Goal: Task Accomplishment & Management: Use online tool/utility

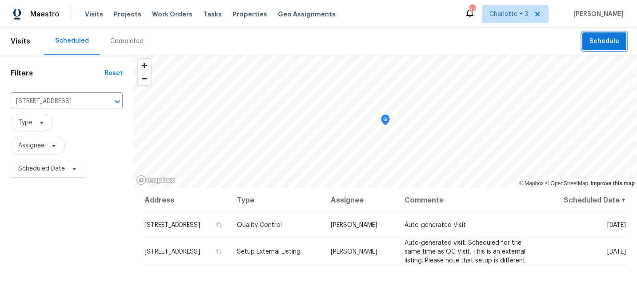
click at [596, 38] on span "Schedule" at bounding box center [605, 41] width 30 height 11
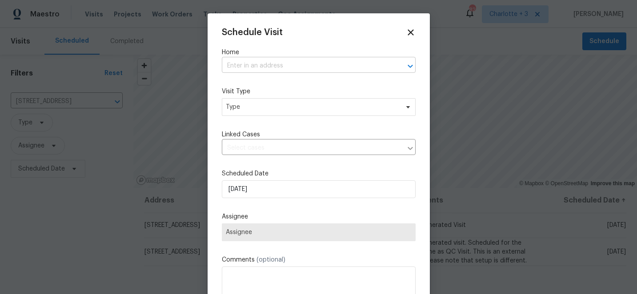
click at [241, 66] on input "text" at bounding box center [306, 66] width 169 height 14
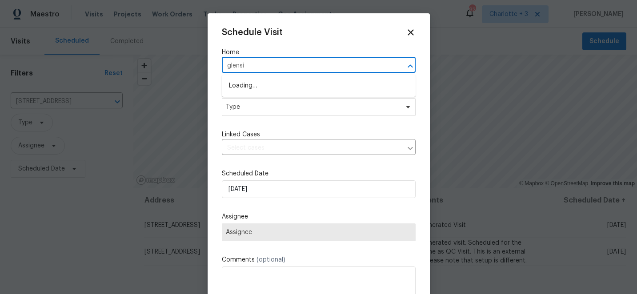
type input "glensid"
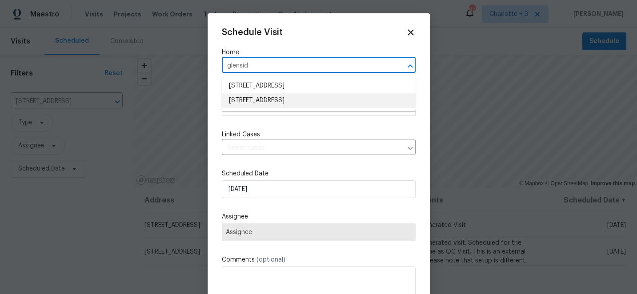
click at [250, 96] on li "[STREET_ADDRESS]" at bounding box center [319, 100] width 194 height 15
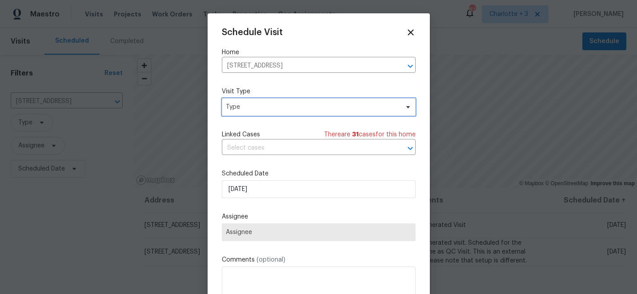
click at [256, 109] on span "Type" at bounding box center [312, 107] width 173 height 9
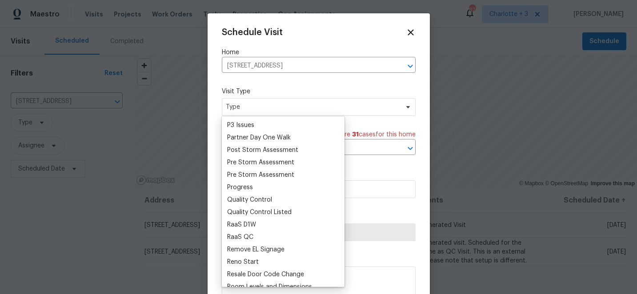
scroll to position [539, 0]
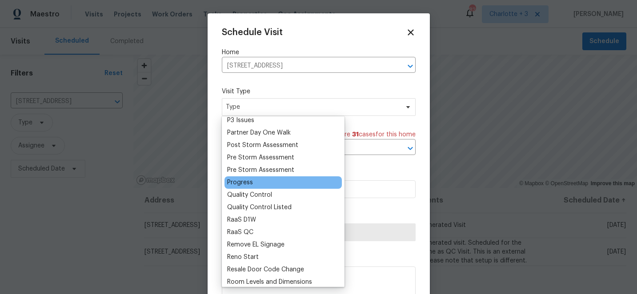
click at [243, 183] on div "Progress" at bounding box center [240, 182] width 26 height 9
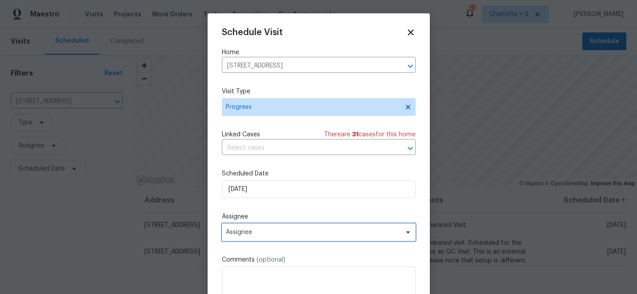
click at [264, 236] on span "Assignee" at bounding box center [313, 232] width 174 height 7
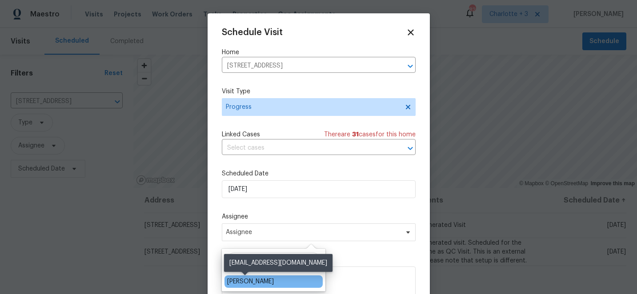
type input "chip"
click at [251, 284] on div "[PERSON_NAME]" at bounding box center [250, 281] width 47 height 9
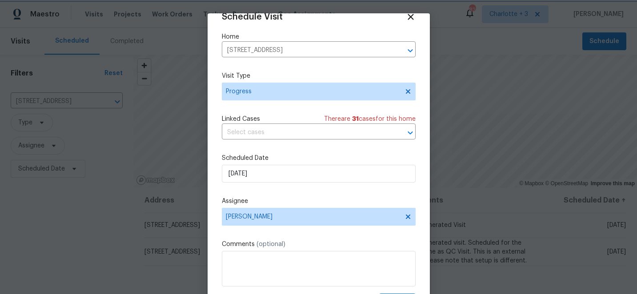
scroll to position [44, 0]
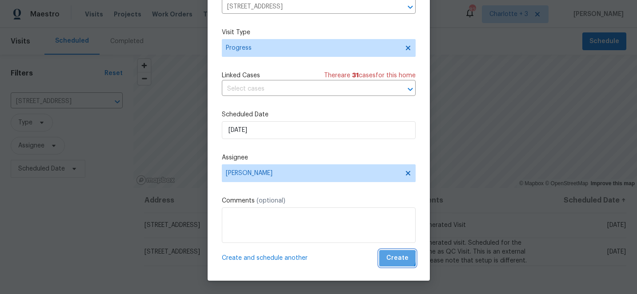
click at [397, 257] on span "Create" at bounding box center [397, 258] width 22 height 11
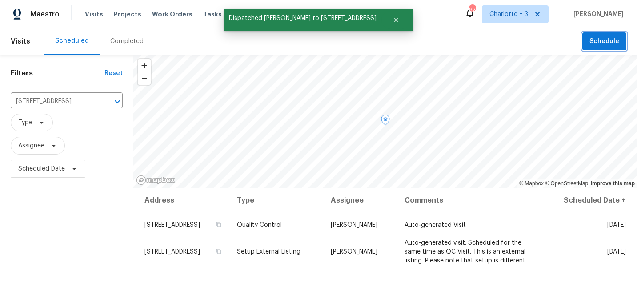
scroll to position [0, 0]
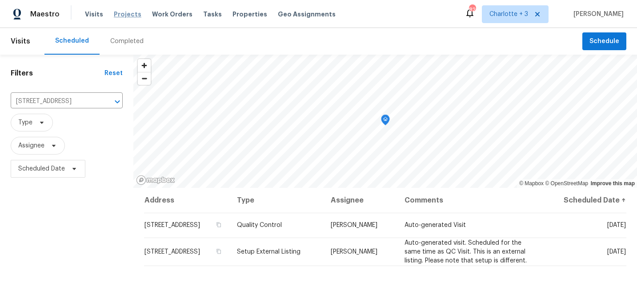
click at [122, 16] on span "Projects" at bounding box center [128, 14] width 28 height 9
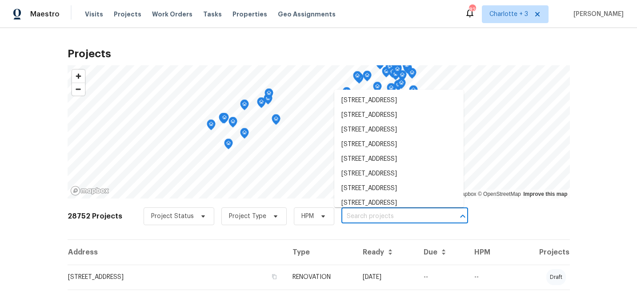
click at [345, 217] on input "text" at bounding box center [393, 217] width 102 height 14
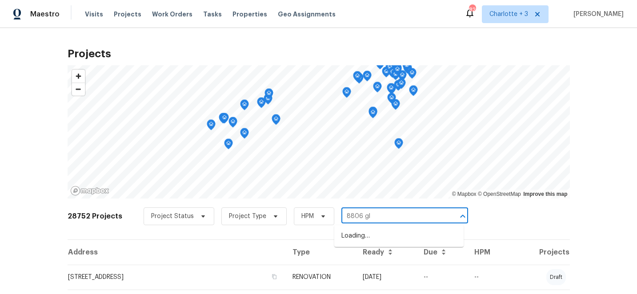
type input "8806 gle"
click at [357, 243] on li "[STREET_ADDRESS]" at bounding box center [398, 236] width 129 height 15
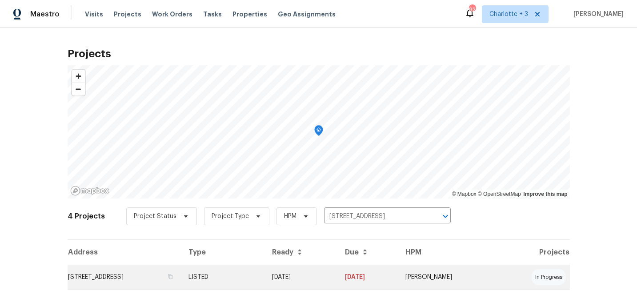
click at [338, 277] on td "[DATE]" at bounding box center [301, 277] width 72 height 25
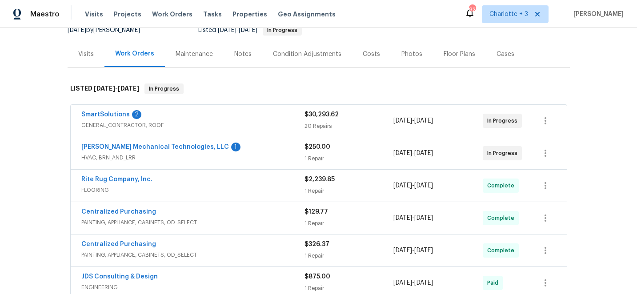
scroll to position [96, 0]
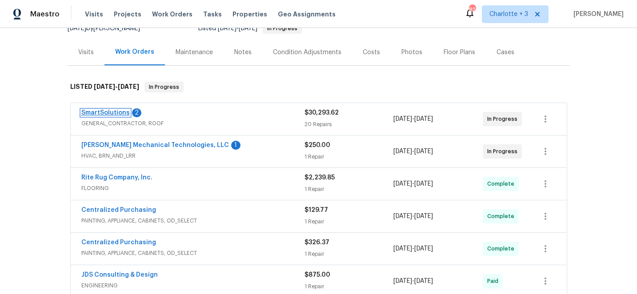
click at [101, 112] on link "SmartSolutions" at bounding box center [105, 113] width 48 height 6
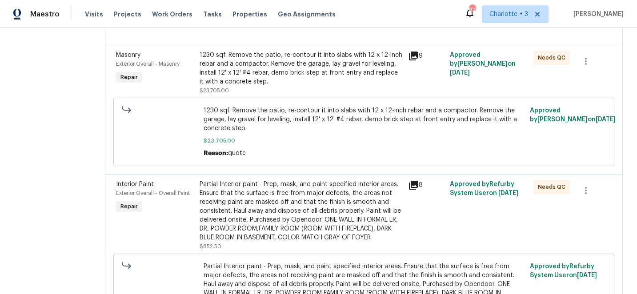
scroll to position [462, 0]
click at [589, 64] on icon "button" at bounding box center [586, 61] width 11 height 11
click at [591, 61] on li "Cancel" at bounding box center [593, 62] width 34 height 15
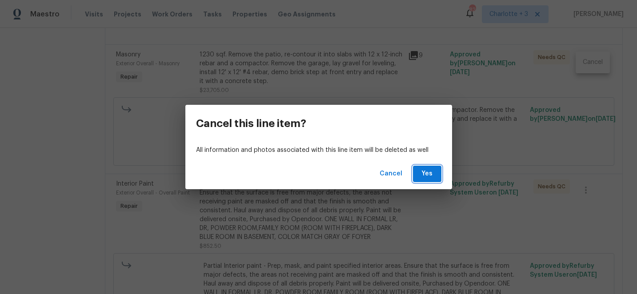
click at [431, 172] on span "Yes" at bounding box center [427, 174] width 14 height 11
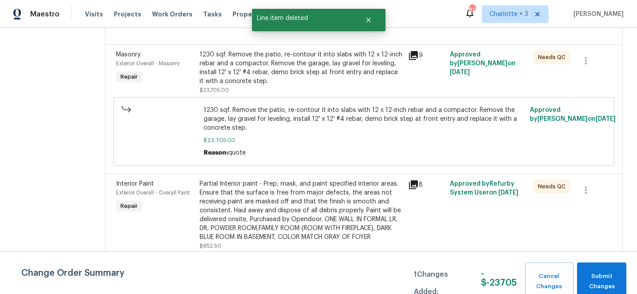
scroll to position [0, 0]
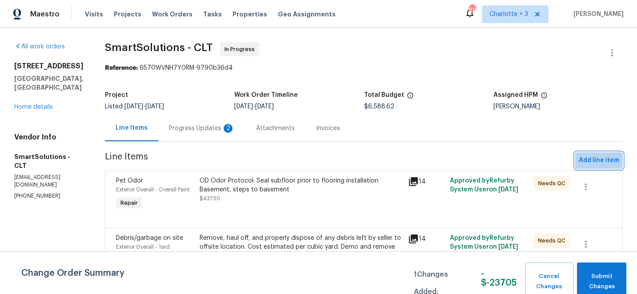
click at [592, 161] on span "Add line item" at bounding box center [599, 160] width 40 height 11
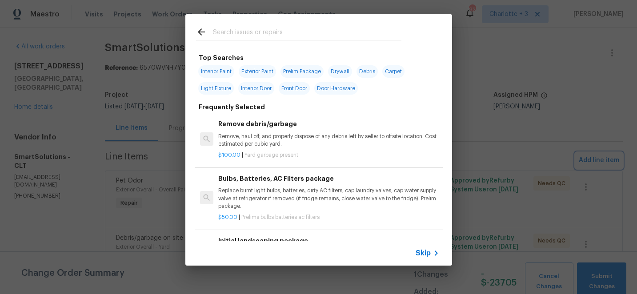
click at [578, 83] on div "Top Searches Interior Paint Exterior Paint Prelim Package Drywall Debris Carpet…" at bounding box center [318, 140] width 637 height 280
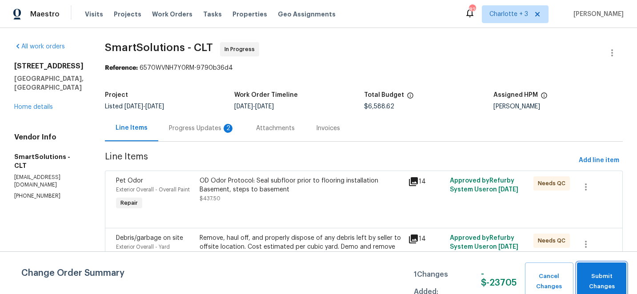
click at [600, 281] on span "Submit Changes" at bounding box center [602, 282] width 40 height 20
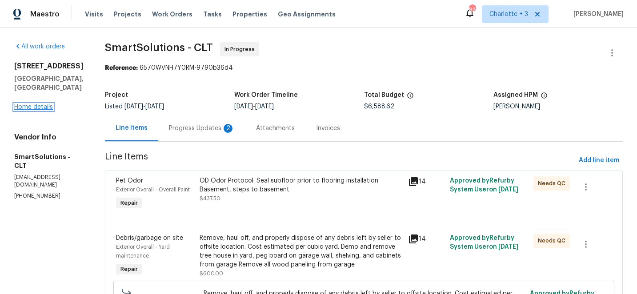
click at [29, 104] on link "Home details" at bounding box center [33, 107] width 39 height 6
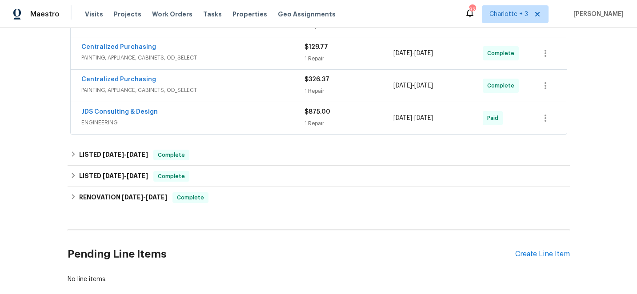
scroll to position [309, 0]
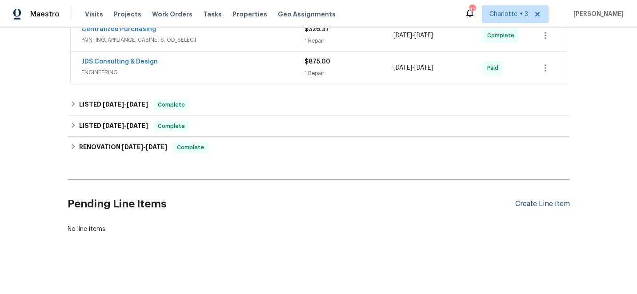
click at [557, 205] on div "Create Line Item" at bounding box center [542, 204] width 55 height 8
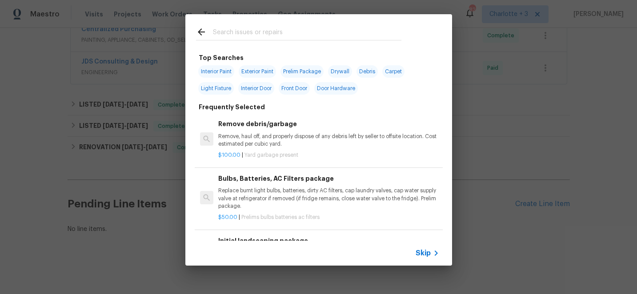
click at [229, 35] on input "text" at bounding box center [307, 33] width 189 height 13
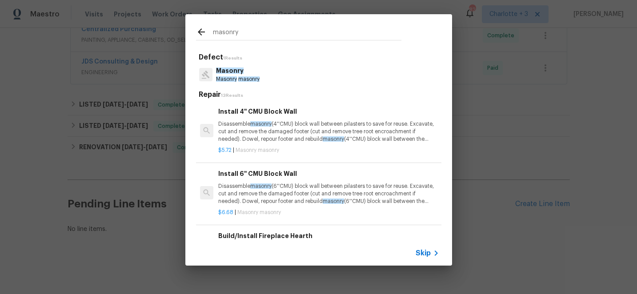
type input "masonry"
click at [227, 76] on p "Masonry masonry" at bounding box center [238, 80] width 44 height 8
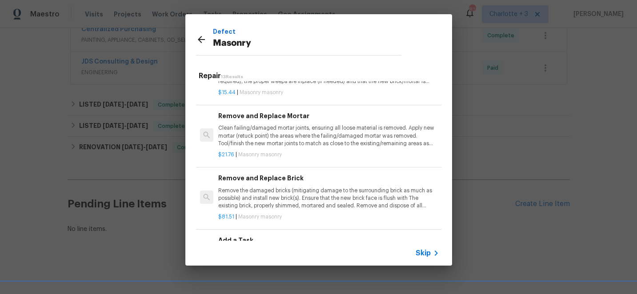
scroll to position [535, 0]
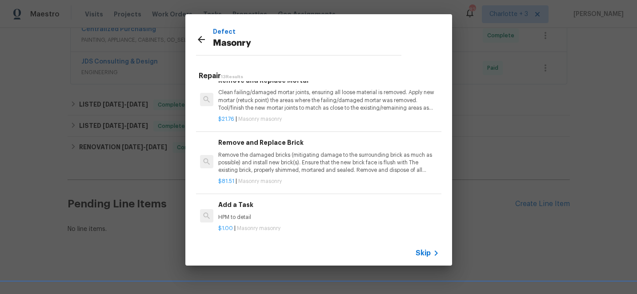
click at [232, 203] on h6 "Add a Task" at bounding box center [328, 205] width 221 height 10
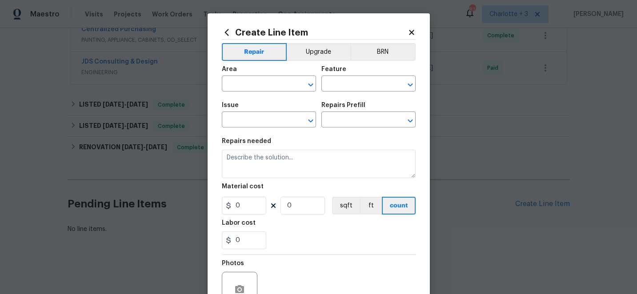
type input "Masonry"
type textarea "HPM to detail"
type input "1"
type input "Add a Task $1.00"
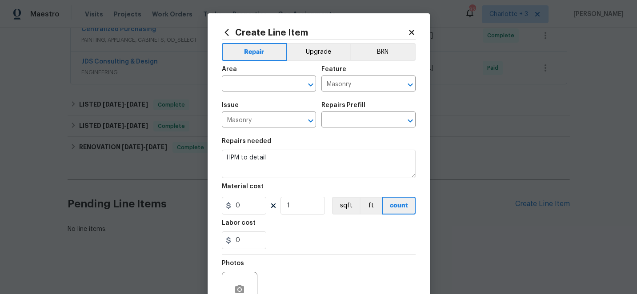
type input "1"
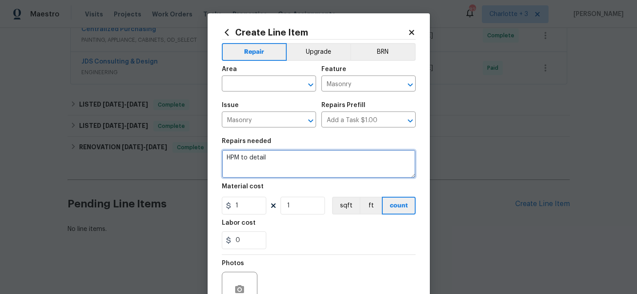
click at [275, 158] on textarea "HPM to detail" at bounding box center [319, 164] width 194 height 28
type textarea "H"
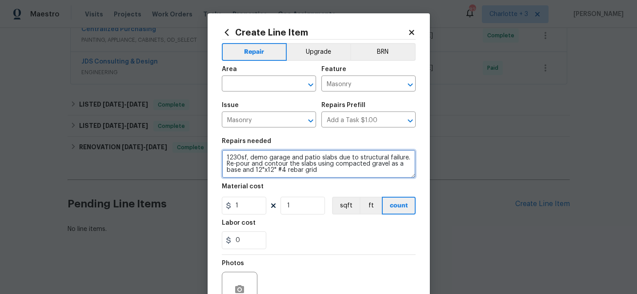
click at [254, 171] on textarea "1230sf, demo garage and patio slabs due to structural failure. Re-pour and cont…" at bounding box center [319, 164] width 194 height 28
click at [360, 171] on textarea "1230sf, demo garage and patio slabs due to structural failure. Re-pour and cont…" at bounding box center [319, 164] width 194 height 28
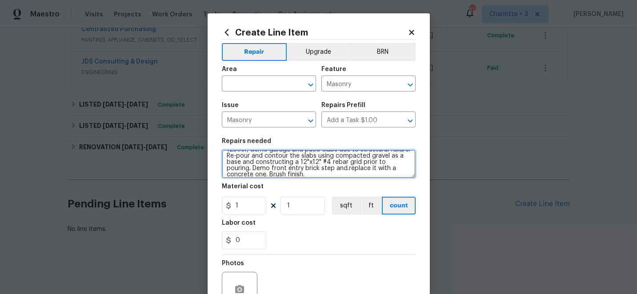
type textarea "1230sf, demo garage and patio slabs due to structural failure. Re-pour and cont…"
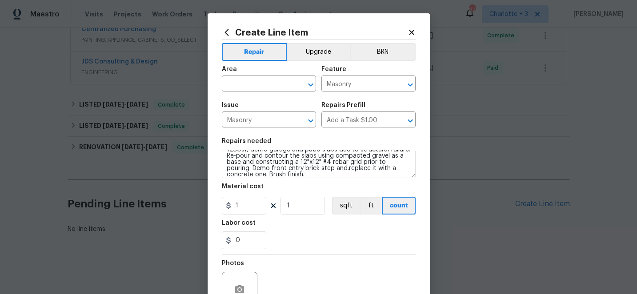
click at [246, 215] on section "Repairs needed 1230sf, demo garage and patio slabs due to structural failure. R…" at bounding box center [319, 194] width 194 height 122
click at [246, 213] on input "1" at bounding box center [244, 206] width 44 height 18
type input "23705"
click at [300, 225] on div "Labor cost" at bounding box center [319, 226] width 194 height 12
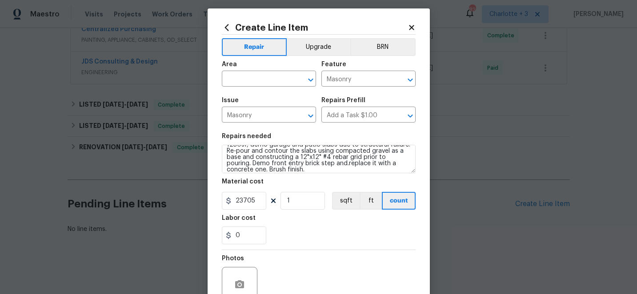
scroll to position [9, 0]
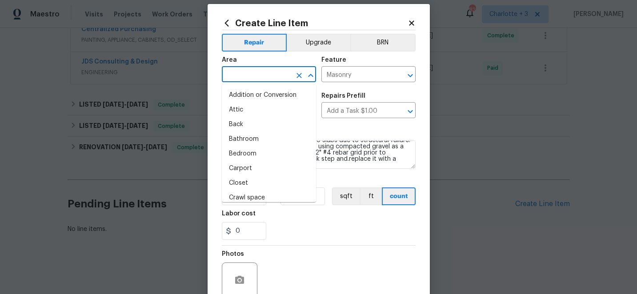
click at [259, 74] on input "text" at bounding box center [256, 75] width 69 height 14
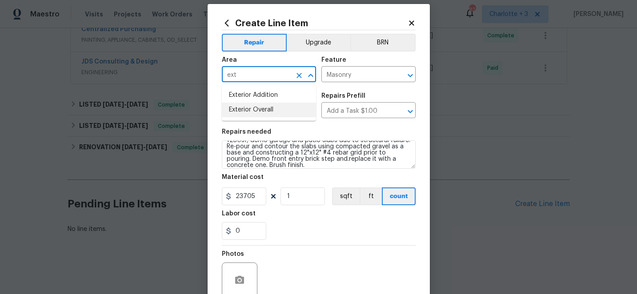
click at [261, 111] on li "Exterior Overall" at bounding box center [269, 110] width 94 height 15
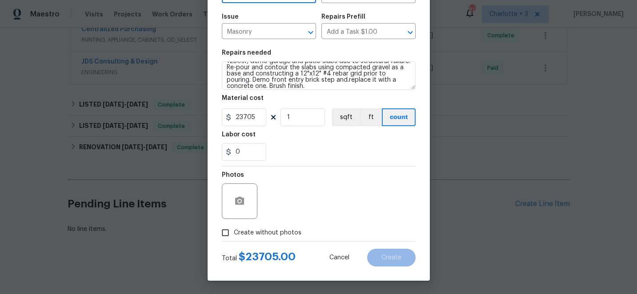
type input "Exterior Overall"
click at [226, 233] on input "Create without photos" at bounding box center [225, 233] width 17 height 17
checkbox input "true"
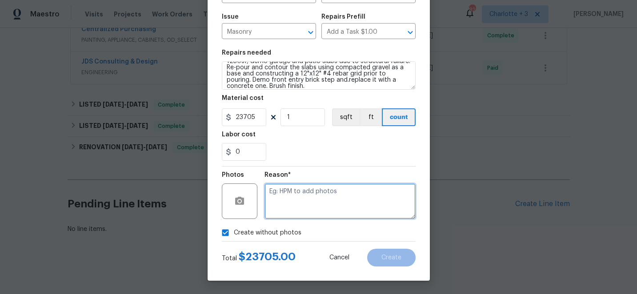
click at [318, 194] on textarea at bounding box center [340, 202] width 151 height 36
type textarea "edit"
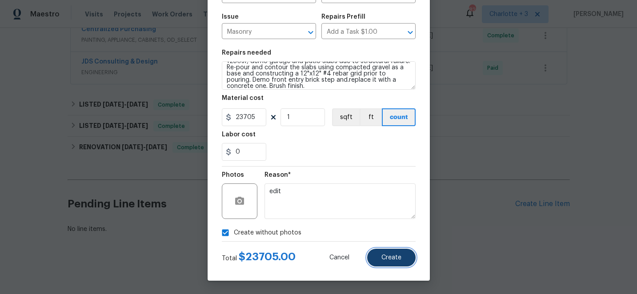
click at [395, 259] on span "Create" at bounding box center [392, 258] width 20 height 7
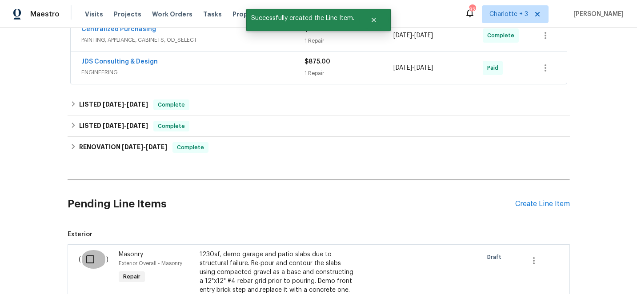
click at [90, 258] on input "checkbox" at bounding box center [93, 259] width 25 height 19
checkbox input "true"
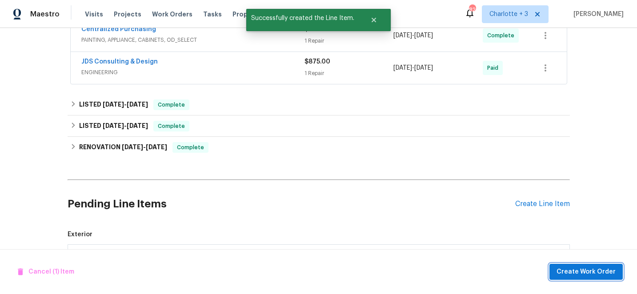
click at [580, 275] on span "Create Work Order" at bounding box center [586, 272] width 59 height 11
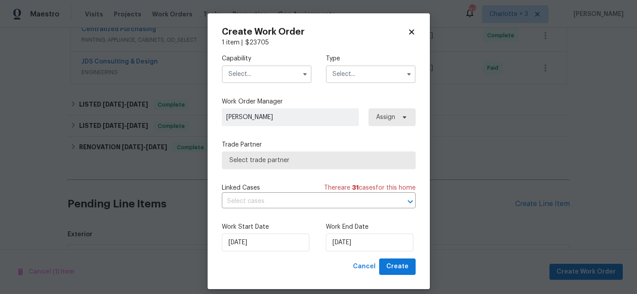
click at [247, 76] on input "text" at bounding box center [267, 74] width 90 height 18
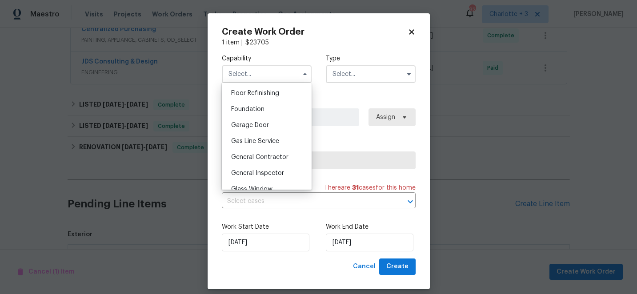
scroll to position [363, 0]
click at [268, 154] on span "General Contractor" at bounding box center [259, 156] width 57 height 6
type input "General Contractor"
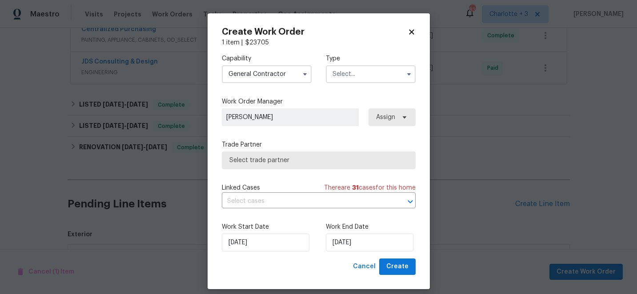
click at [354, 72] on input "text" at bounding box center [371, 74] width 90 height 18
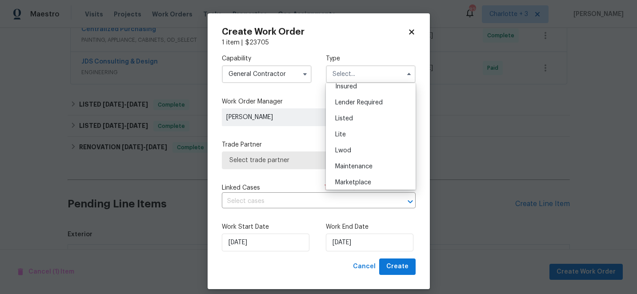
scroll to position [69, 0]
click at [349, 114] on div "Listed" at bounding box center [370, 121] width 85 height 16
type input "Listed"
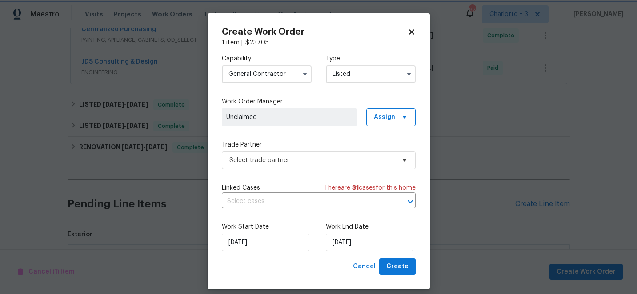
scroll to position [0, 0]
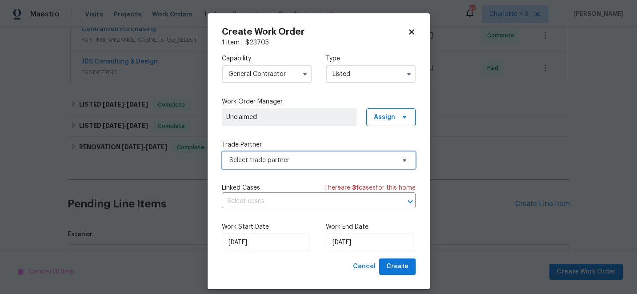
click at [309, 162] on span "Select trade partner" at bounding box center [312, 160] width 166 height 9
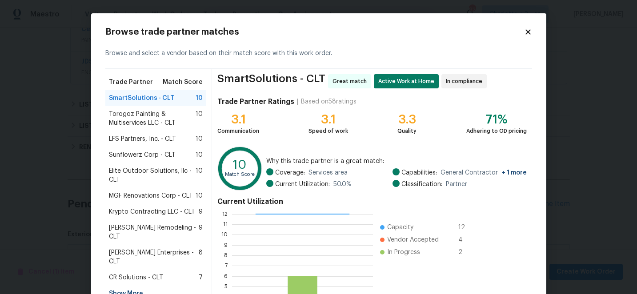
scroll to position [98, 0]
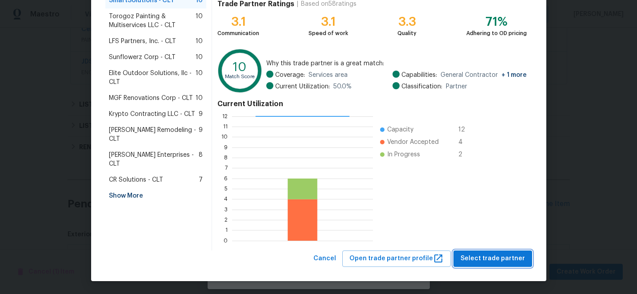
click at [493, 262] on span "Select trade partner" at bounding box center [493, 258] width 64 height 11
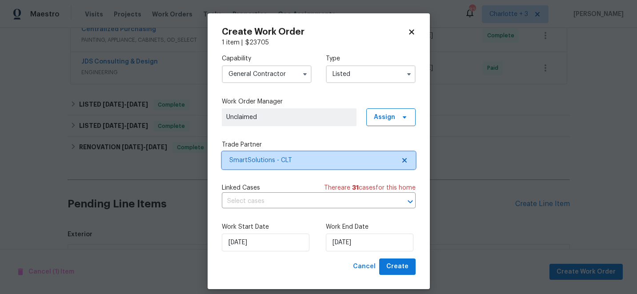
scroll to position [0, 0]
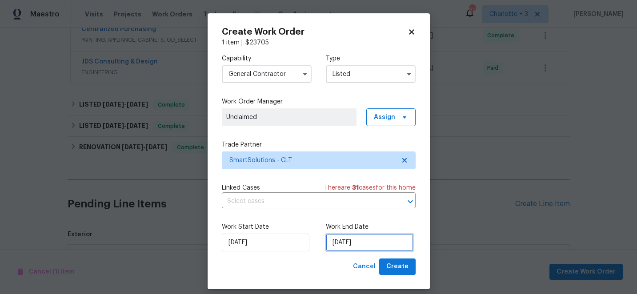
click at [373, 244] on input "[DATE]" at bounding box center [370, 243] width 88 height 18
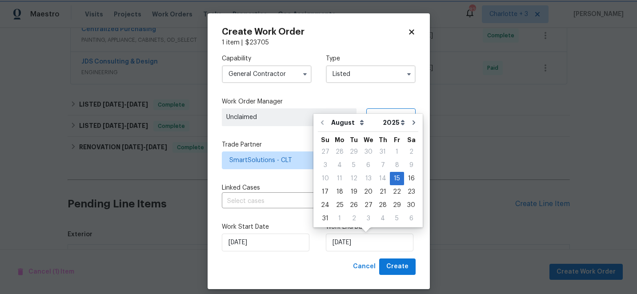
click at [350, 263] on div "Cancel Create" at bounding box center [319, 267] width 194 height 16
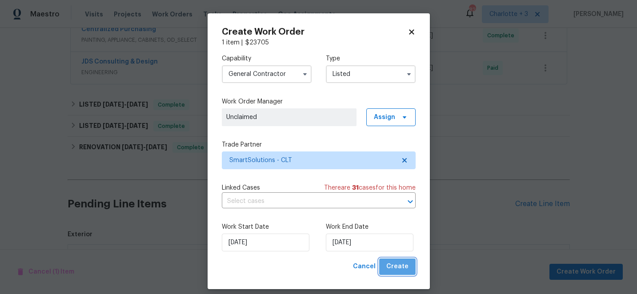
click at [410, 262] on button "Create" at bounding box center [397, 267] width 36 height 16
checkbox input "false"
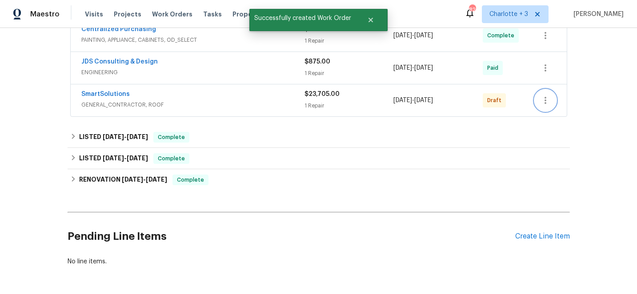
click at [544, 102] on icon "button" at bounding box center [545, 100] width 11 height 11
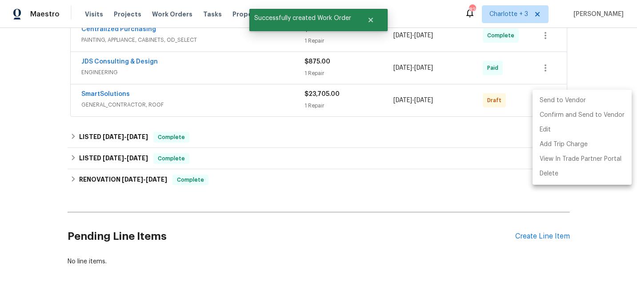
click at [544, 102] on li "Send to Vendor" at bounding box center [582, 100] width 99 height 15
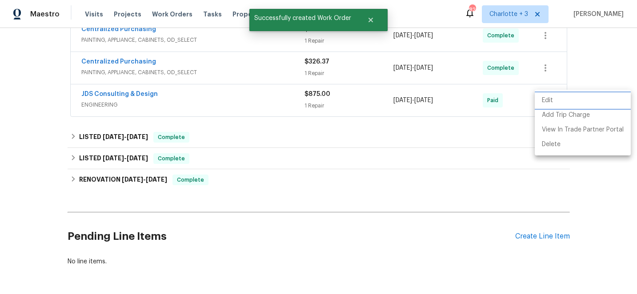
scroll to position [179, 0]
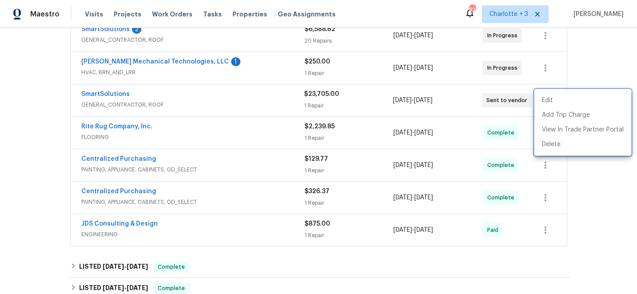
click at [578, 49] on div at bounding box center [318, 147] width 637 height 294
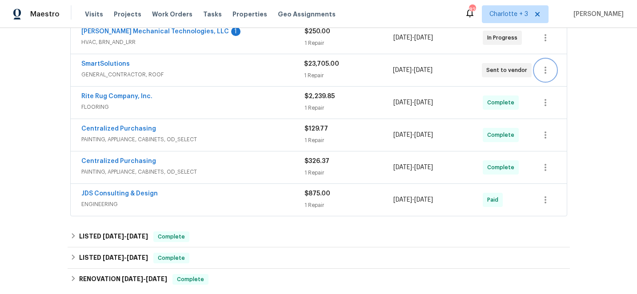
scroll to position [199, 0]
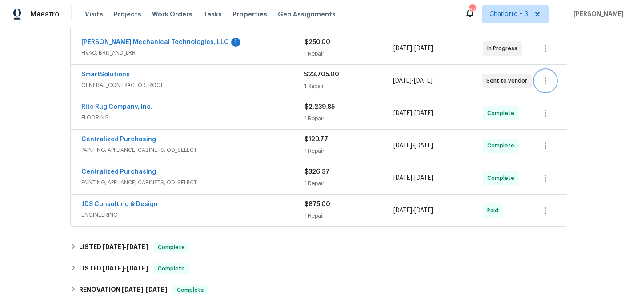
click at [546, 81] on icon "button" at bounding box center [545, 81] width 11 height 11
click at [550, 80] on li "Edit" at bounding box center [583, 81] width 96 height 15
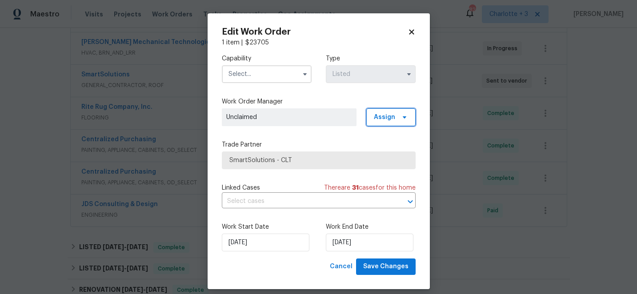
click at [393, 120] on span "Assign" at bounding box center [384, 117] width 21 height 9
click at [394, 144] on div "Assign to me" at bounding box center [392, 142] width 39 height 9
click at [561, 126] on body "Maestro Visits Projects Work Orders Tasks Properties Geo Assignments 82 Charlot…" at bounding box center [318, 147] width 637 height 294
